Goal: Task Accomplishment & Management: Complete application form

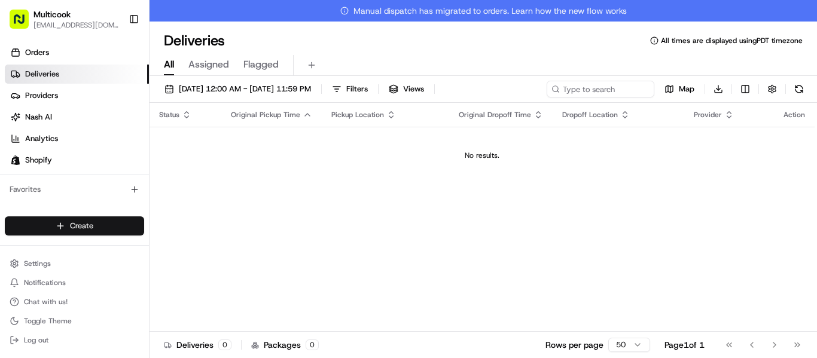
click at [101, 227] on html "Multicook [EMAIL_ADDRESS][DOMAIN_NAME] Toggle Sidebar Orders Deliveries Provide…" at bounding box center [408, 179] width 817 height 358
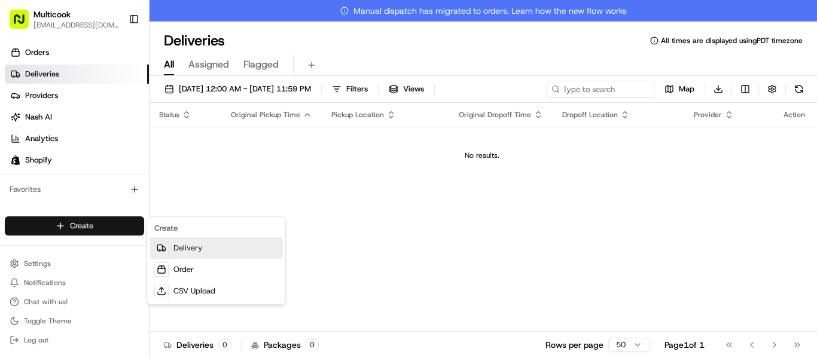
click at [211, 249] on link "Delivery" at bounding box center [216, 249] width 133 height 22
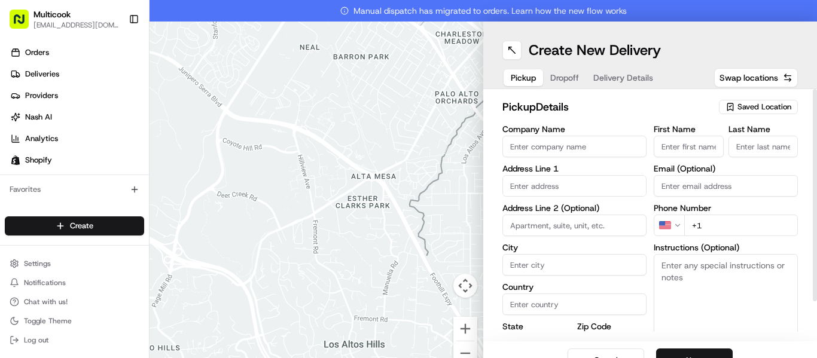
click at [756, 111] on span "Saved Location" at bounding box center [765, 107] width 54 height 11
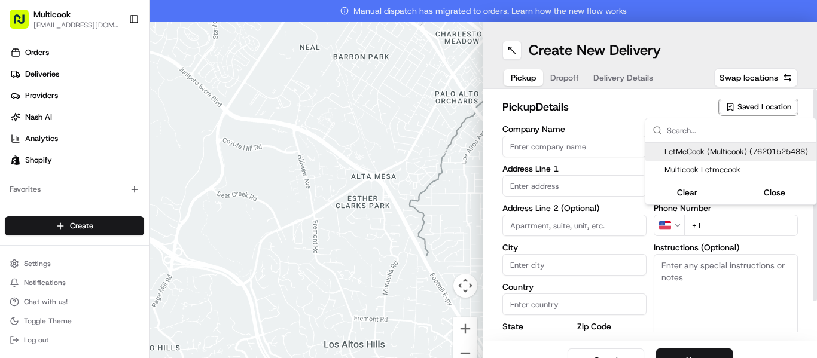
click at [754, 151] on span "LetMeCook (Multicook) (76201525488)" at bounding box center [738, 152] width 147 height 11
type input "LetMeCook (Multicook)"
type input "[STREET_ADDRESS]"
type input "[GEOGRAPHIC_DATA]"
type input "US"
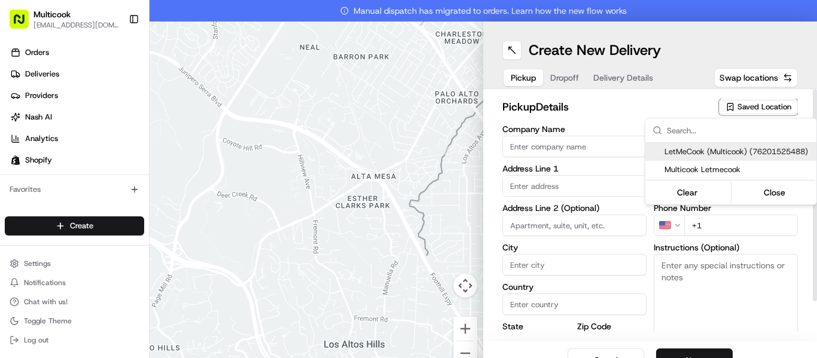
type input "CA"
type input "91423"
type input "[PERSON_NAME]"
type input "Nikityuk"
type input "[EMAIL_ADDRESS][DOMAIN_NAME]"
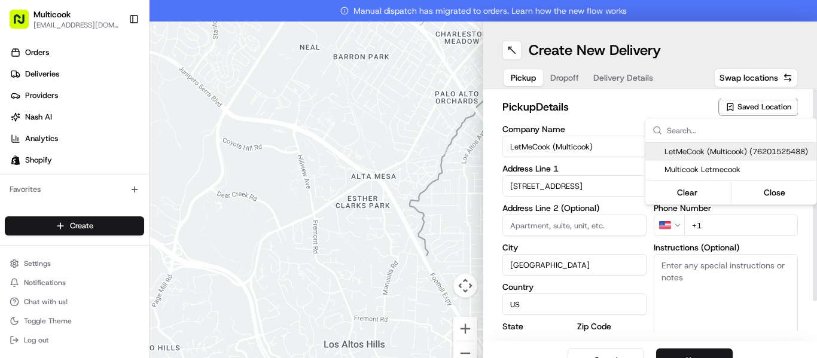
type input "[PHONE_NUMBER]"
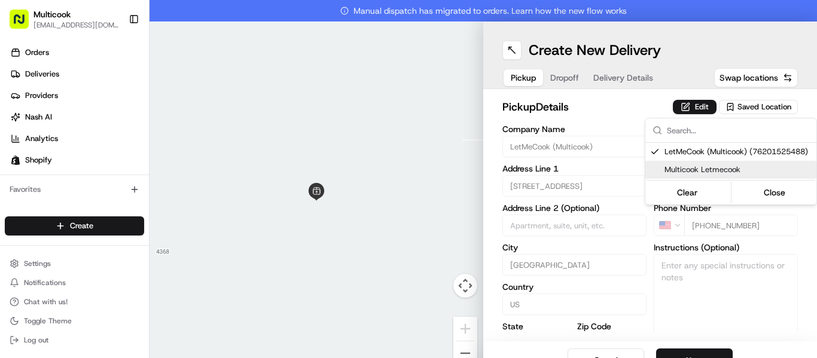
click at [718, 291] on html "Multicook [EMAIL_ADDRESS][DOMAIN_NAME] Toggle Sidebar Orders Deliveries Provide…" at bounding box center [408, 179] width 817 height 358
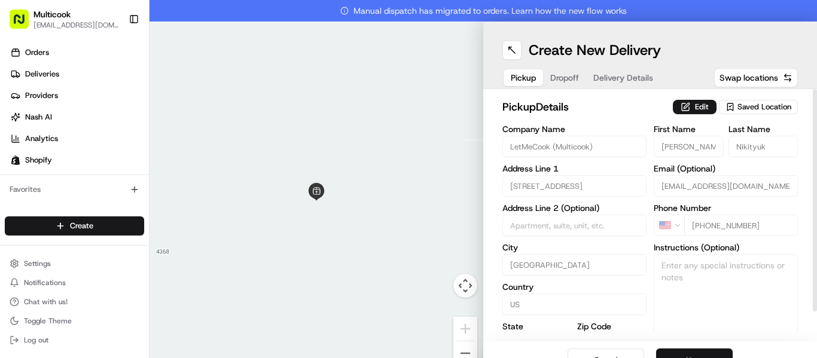
click at [706, 351] on button "Next" at bounding box center [694, 361] width 77 height 24
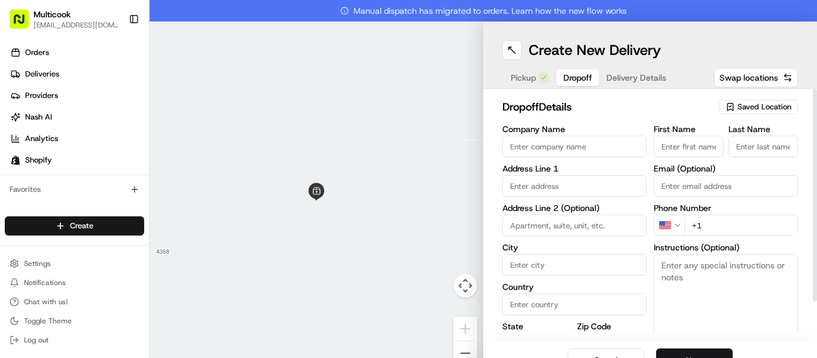
click at [686, 153] on input "First Name" at bounding box center [689, 147] width 70 height 22
paste input "[PERSON_NAME]"
click at [690, 148] on input "[PERSON_NAME]" at bounding box center [689, 147] width 70 height 22
type input "[PERSON_NAME]"
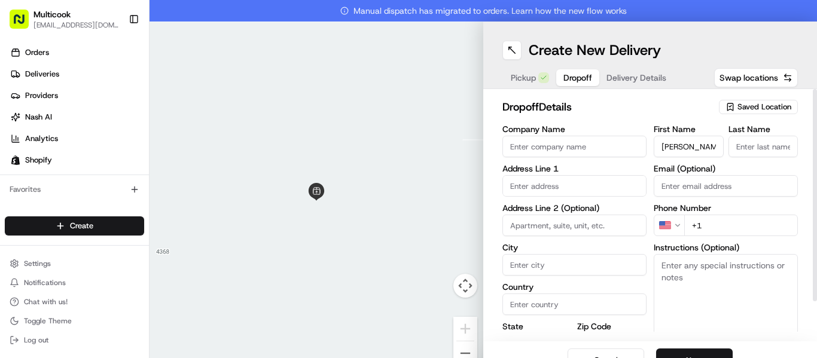
click at [753, 145] on input "Last Name" at bounding box center [764, 147] width 70 height 22
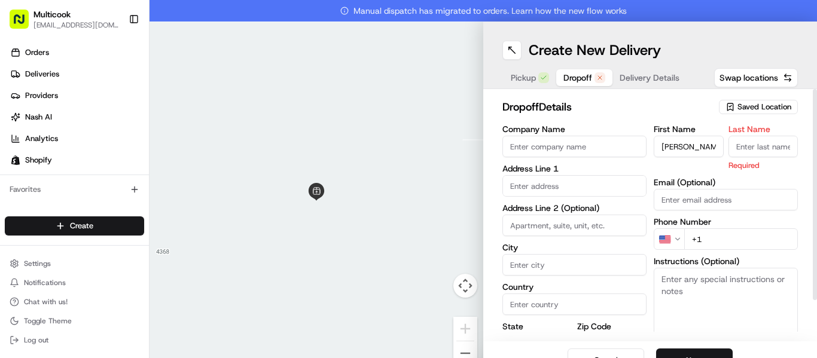
paste input "[PERSON_NAME]"
type input "[PERSON_NAME]"
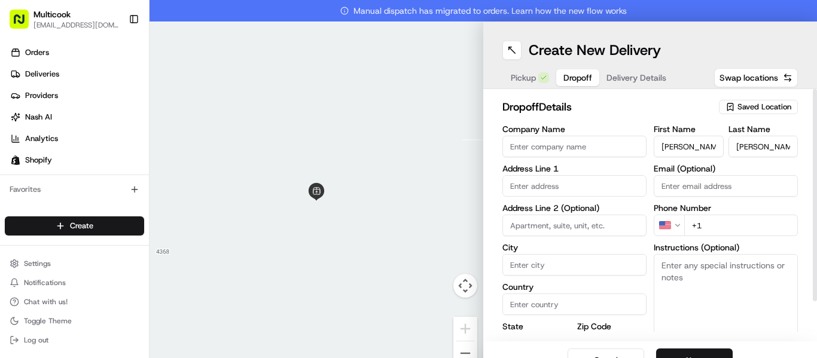
click at [710, 227] on input "+1" at bounding box center [741, 226] width 114 height 22
paste input "[PHONE_NUMBER]"
type input "[PHONE_NUMBER]"
click at [552, 188] on input "text" at bounding box center [575, 186] width 144 height 22
paste input "[STREET_ADDRESS]"
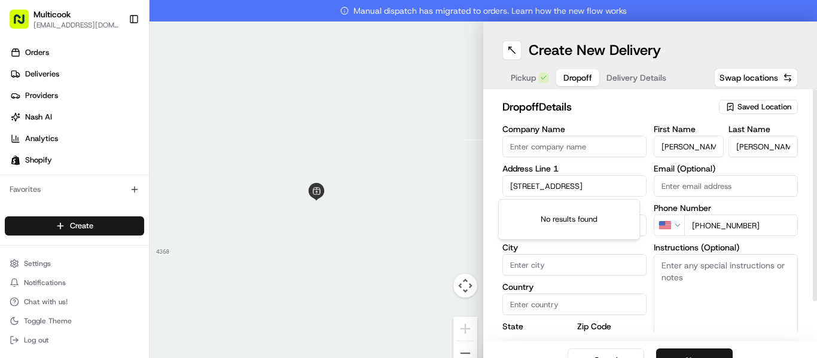
scroll to position [0, 86]
click at [585, 217] on div "[STREET_ADDRESS]" at bounding box center [569, 211] width 136 height 18
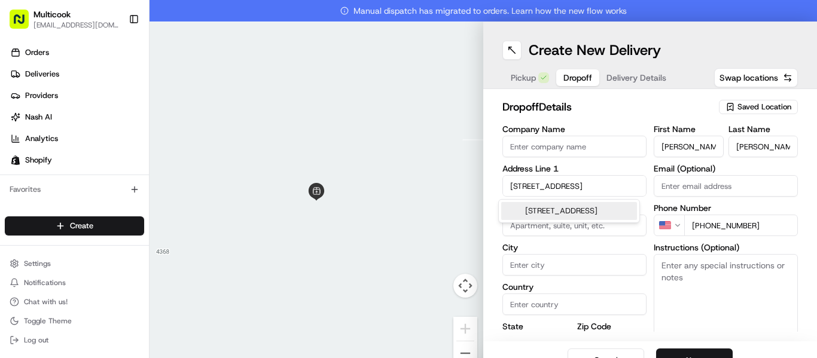
type input "[STREET_ADDRESS]"
type input "[GEOGRAPHIC_DATA]"
type input "CA"
type input "90026"
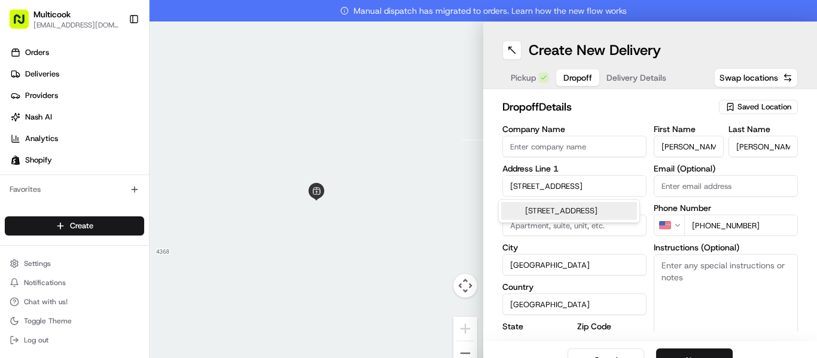
type input "[STREET_ADDRESS]"
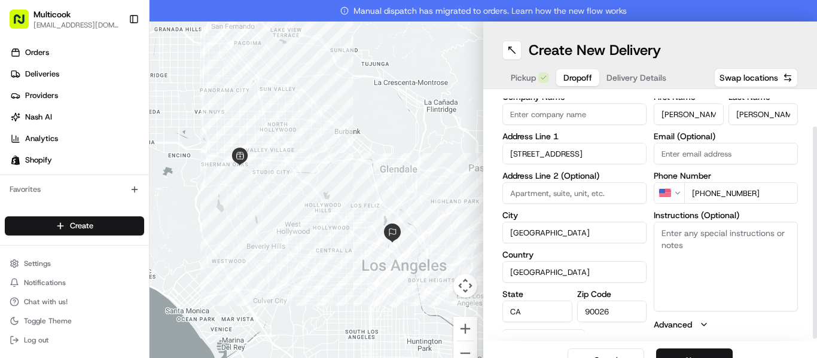
scroll to position [44, 0]
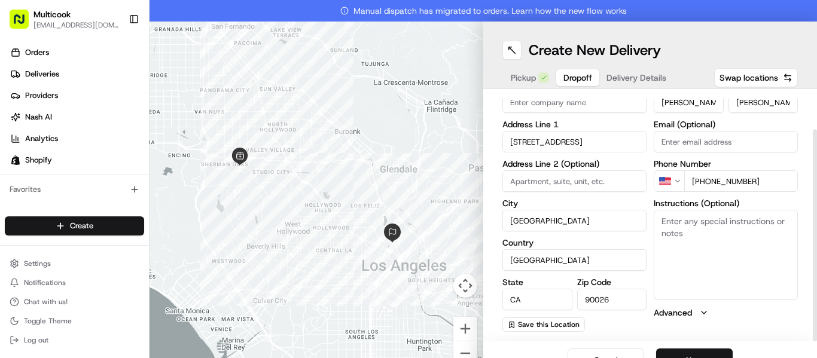
click at [529, 181] on input at bounding box center [575, 182] width 144 height 22
paste input "La Fe"
type input "La Fe"
click at [709, 260] on textarea "Instructions (Optional)" at bounding box center [726, 255] width 144 height 90
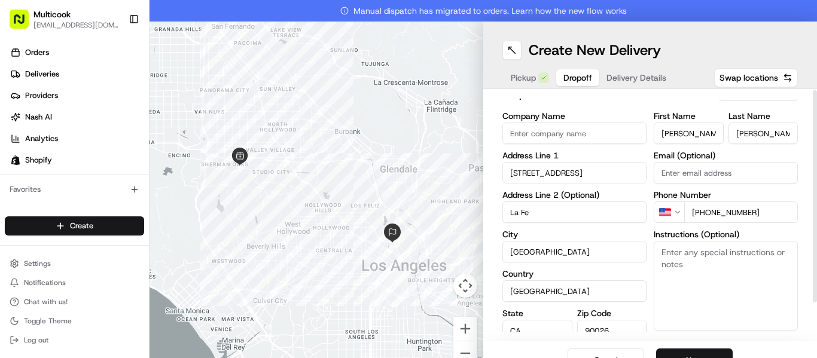
scroll to position [0, 0]
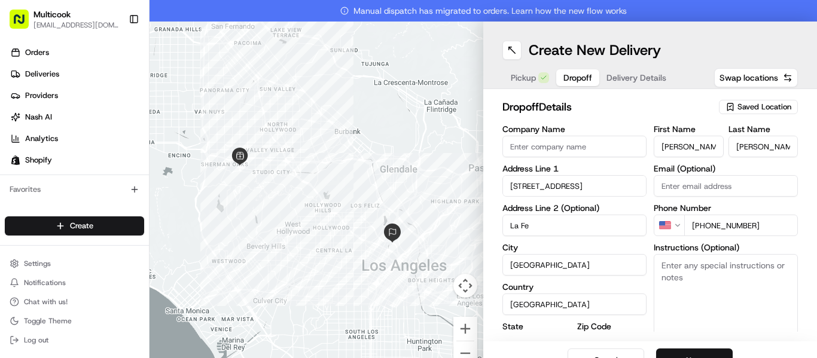
click at [690, 352] on button "Next" at bounding box center [694, 361] width 77 height 24
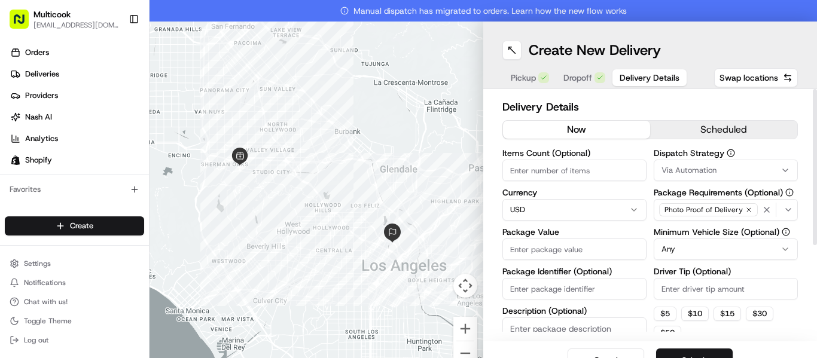
click at [567, 164] on input "Items Count (Optional)" at bounding box center [575, 171] width 144 height 22
type input "2"
click at [541, 242] on input "Package Value" at bounding box center [575, 250] width 144 height 22
type input "175"
click at [692, 355] on button "Submit" at bounding box center [694, 361] width 77 height 24
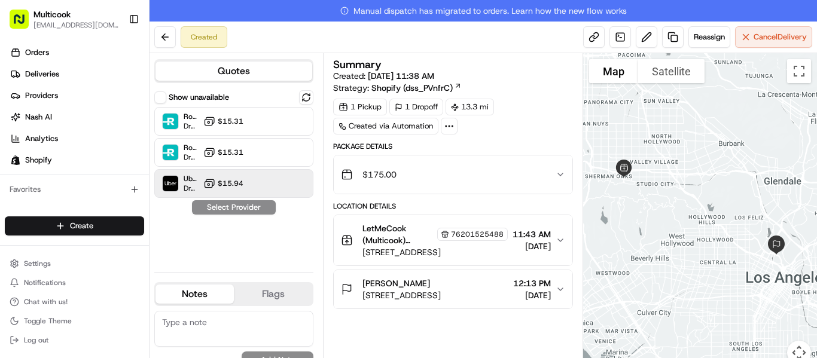
click at [237, 181] on span "$15.94" at bounding box center [231, 184] width 26 height 10
click at [245, 206] on button "Assign Provider" at bounding box center [233, 207] width 85 height 14
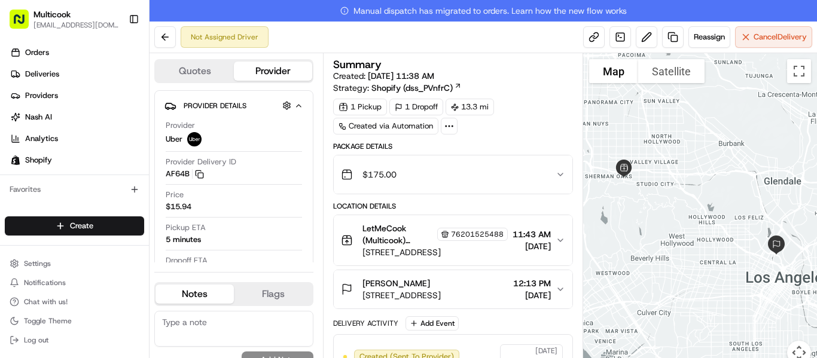
click at [559, 285] on icon "button" at bounding box center [561, 290] width 10 height 10
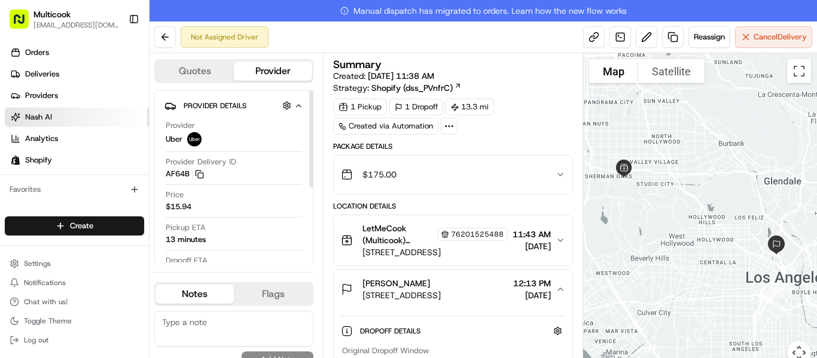
drag, startPoint x: 92, startPoint y: 79, endPoint x: 108, endPoint y: 121, distance: 45.4
click at [92, 79] on link "Deliveries" at bounding box center [77, 74] width 144 height 19
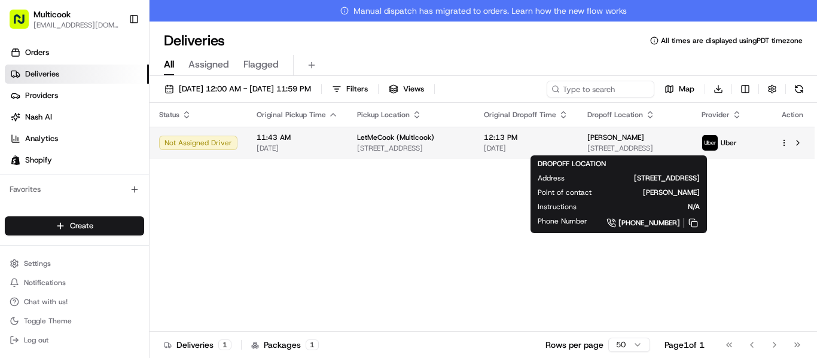
click at [678, 153] on span "[STREET_ADDRESS]" at bounding box center [635, 149] width 95 height 10
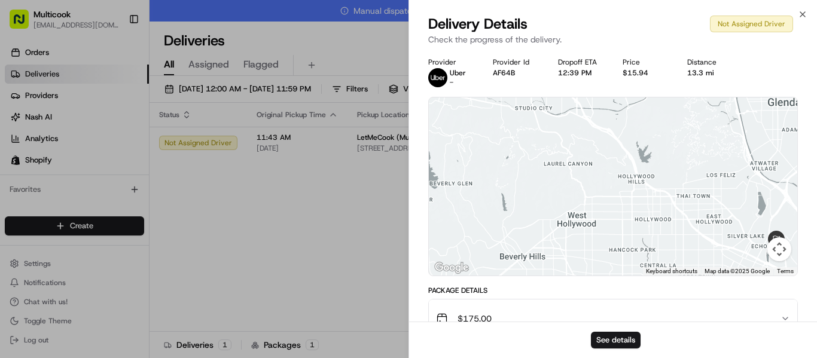
drag, startPoint x: 626, startPoint y: 229, endPoint x: 635, endPoint y: 211, distance: 19.8
click at [635, 211] on div at bounding box center [613, 187] width 369 height 178
click at [808, 10] on div "Close Delivery Details Not Assigned Driver Check the progress of the delivery. …" at bounding box center [613, 179] width 409 height 358
click at [802, 16] on icon "button" at bounding box center [803, 14] width 5 height 5
